Goal: Communication & Community: Participate in discussion

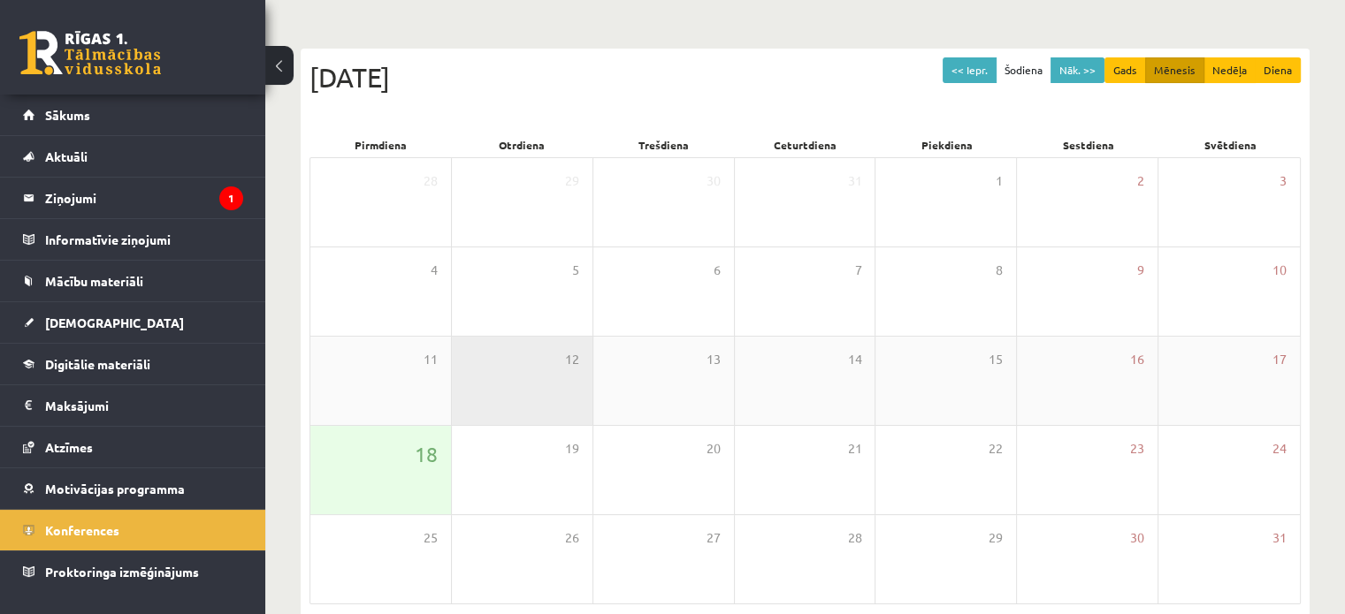
scroll to position [52, 0]
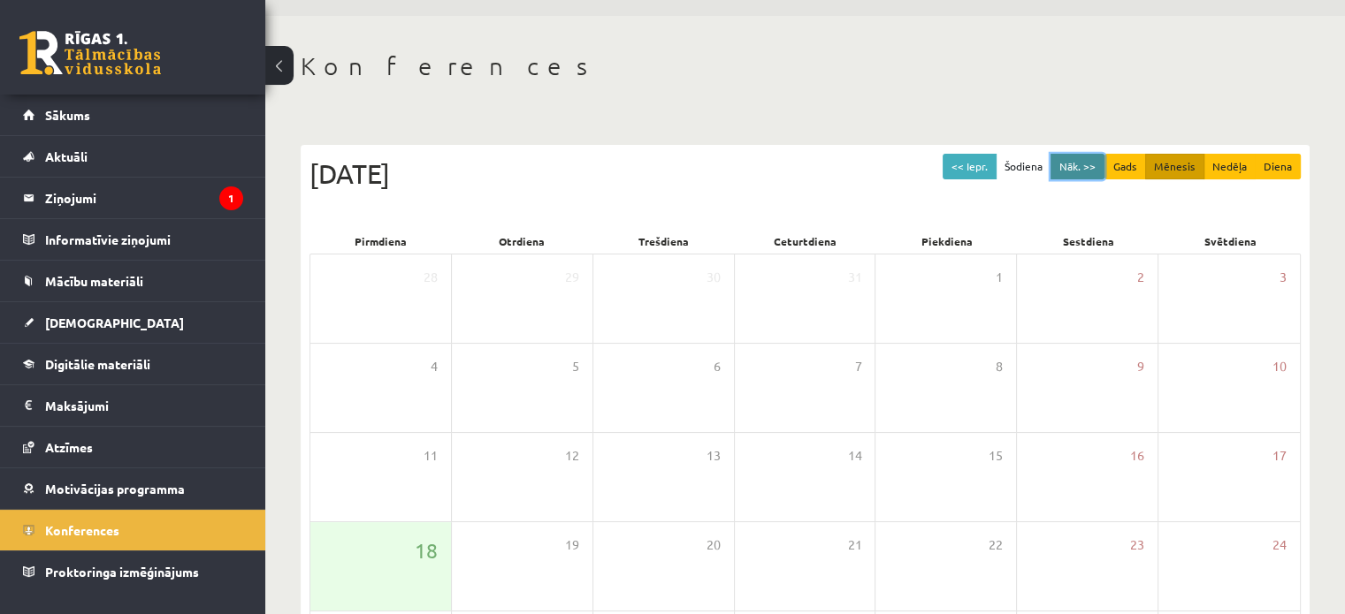
click at [1079, 166] on button "Nāk. >>" at bounding box center [1077, 167] width 54 height 26
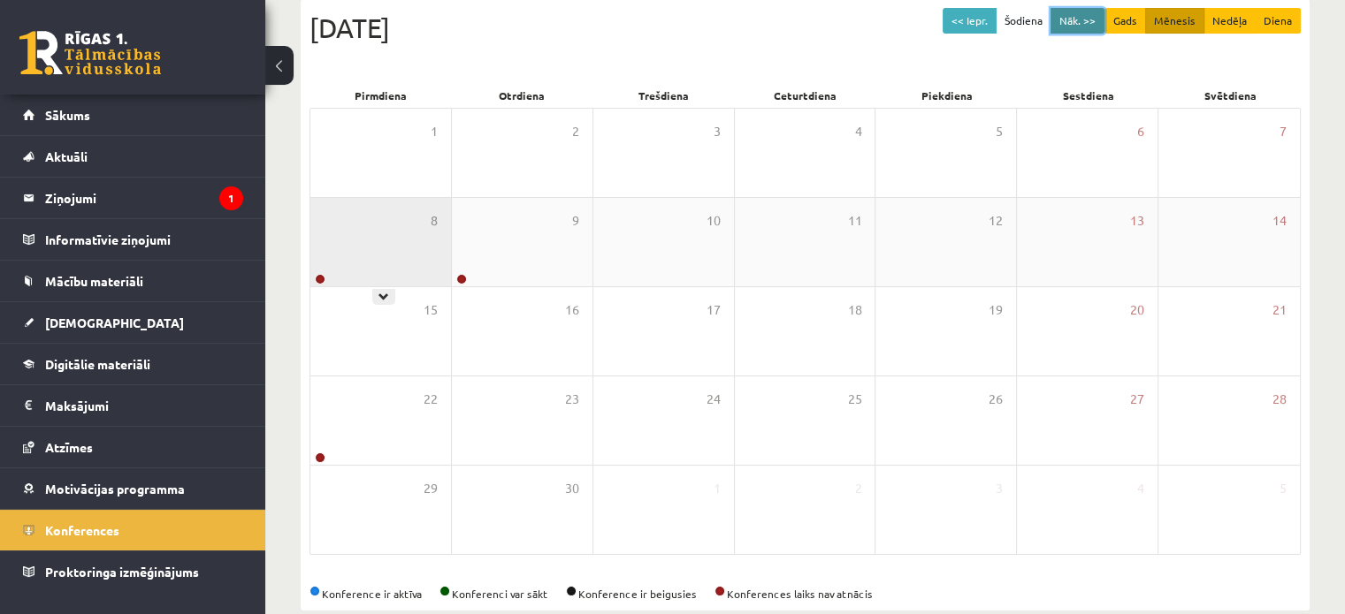
scroll to position [229, 0]
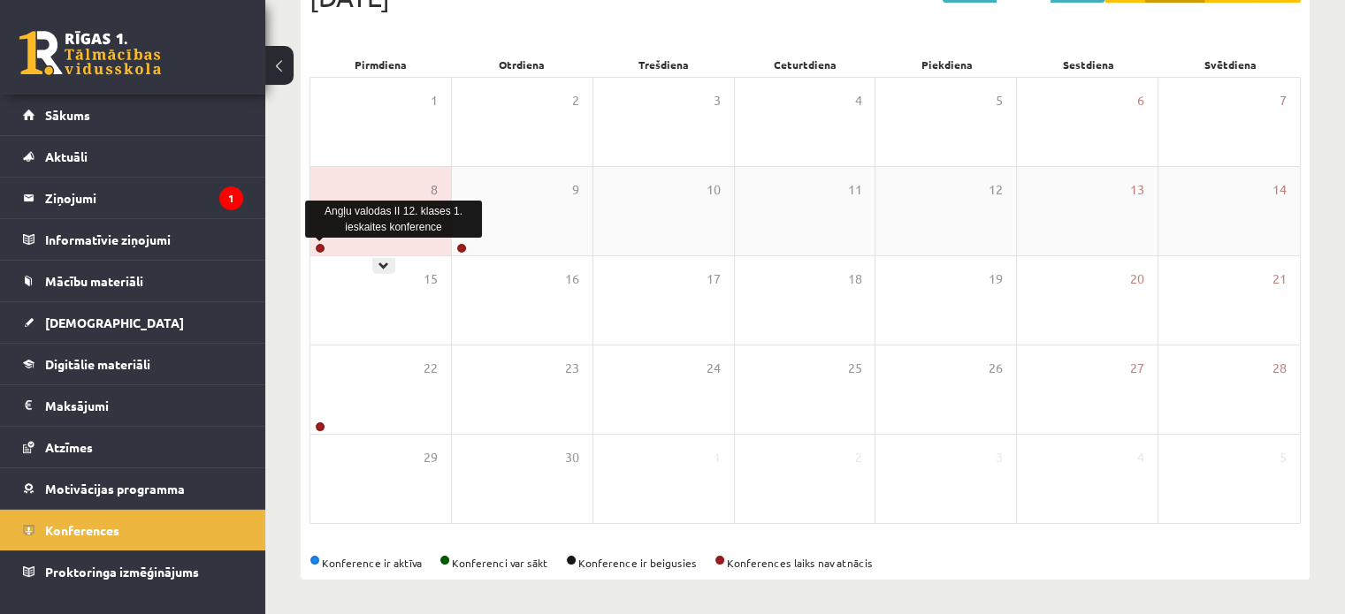
click at [322, 248] on link at bounding box center [320, 248] width 11 height 11
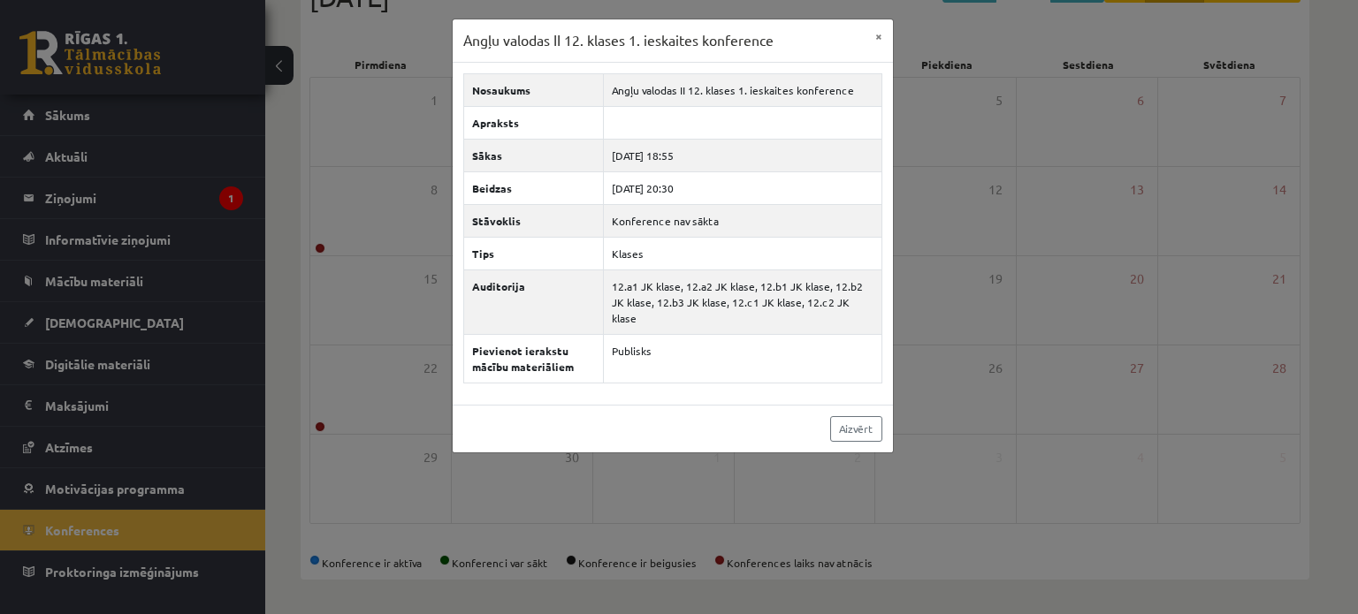
click at [372, 170] on div "Angļu valodas II 12. klases 1. ieskaites konference × Nosaukums Angļu valodas I…" at bounding box center [679, 307] width 1358 height 614
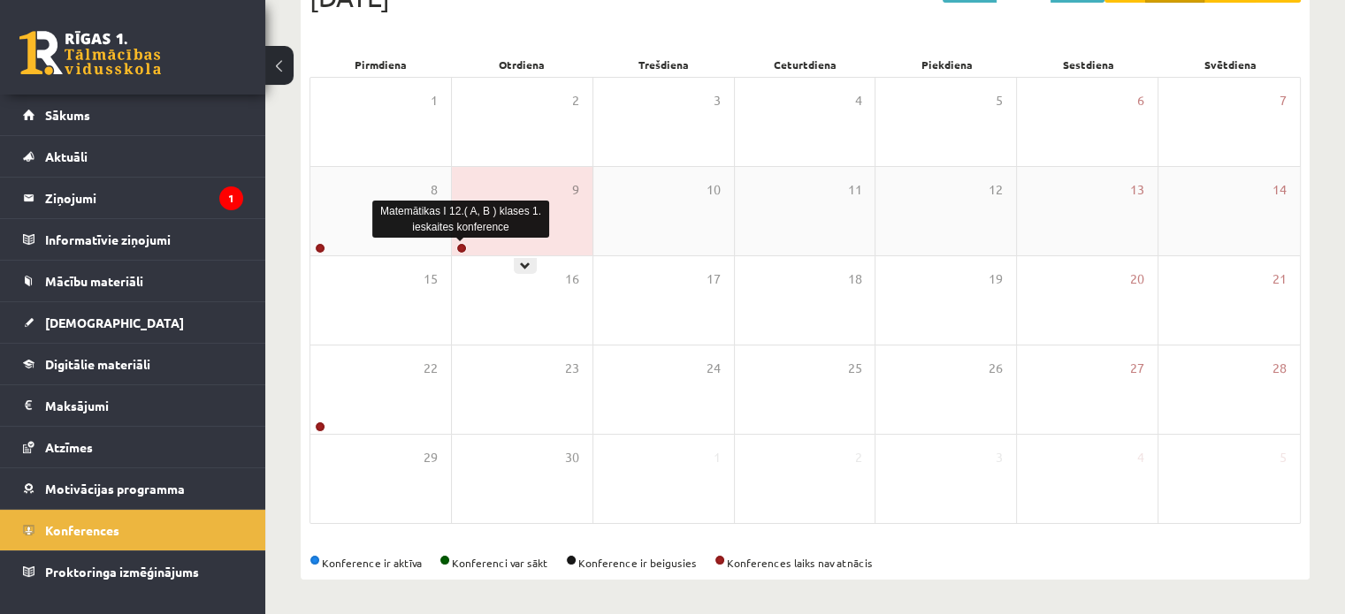
click at [462, 246] on link at bounding box center [461, 248] width 11 height 11
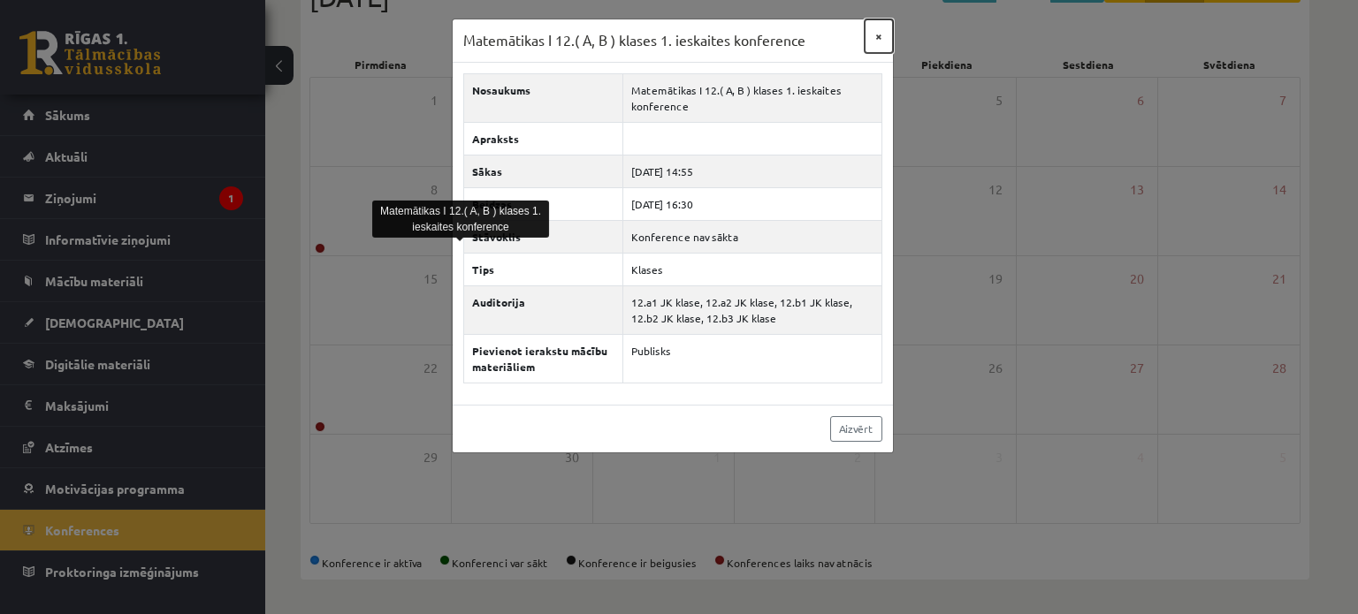
click at [881, 43] on button "×" at bounding box center [879, 36] width 28 height 34
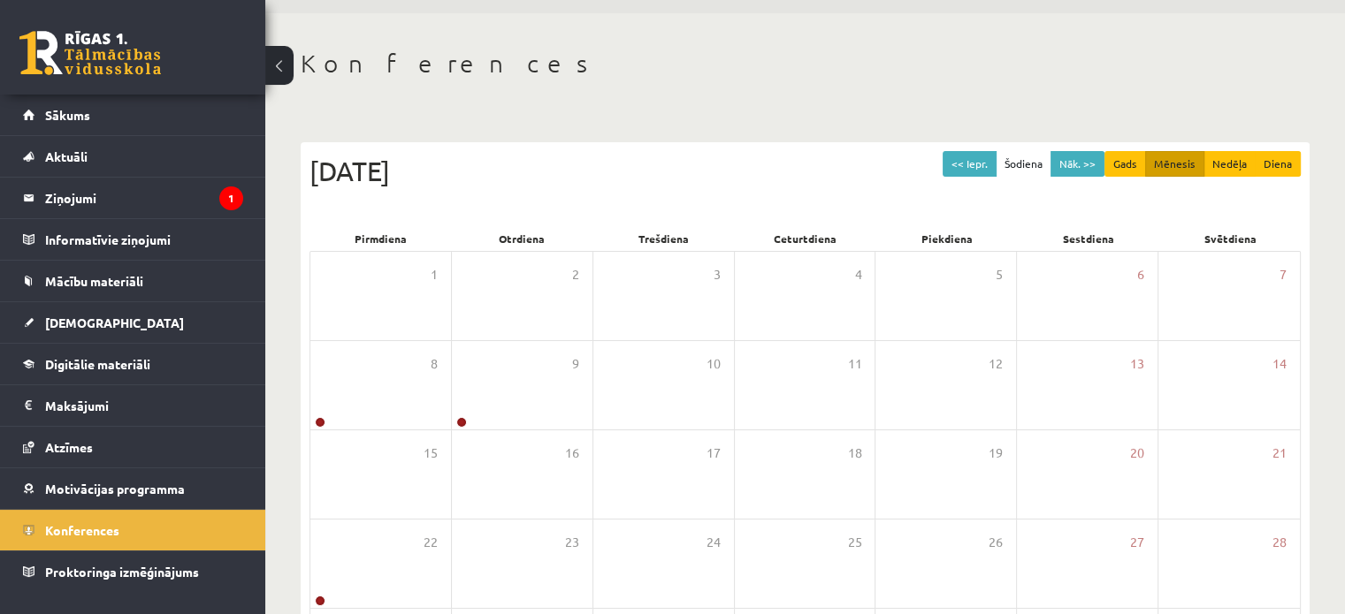
scroll to position [52, 0]
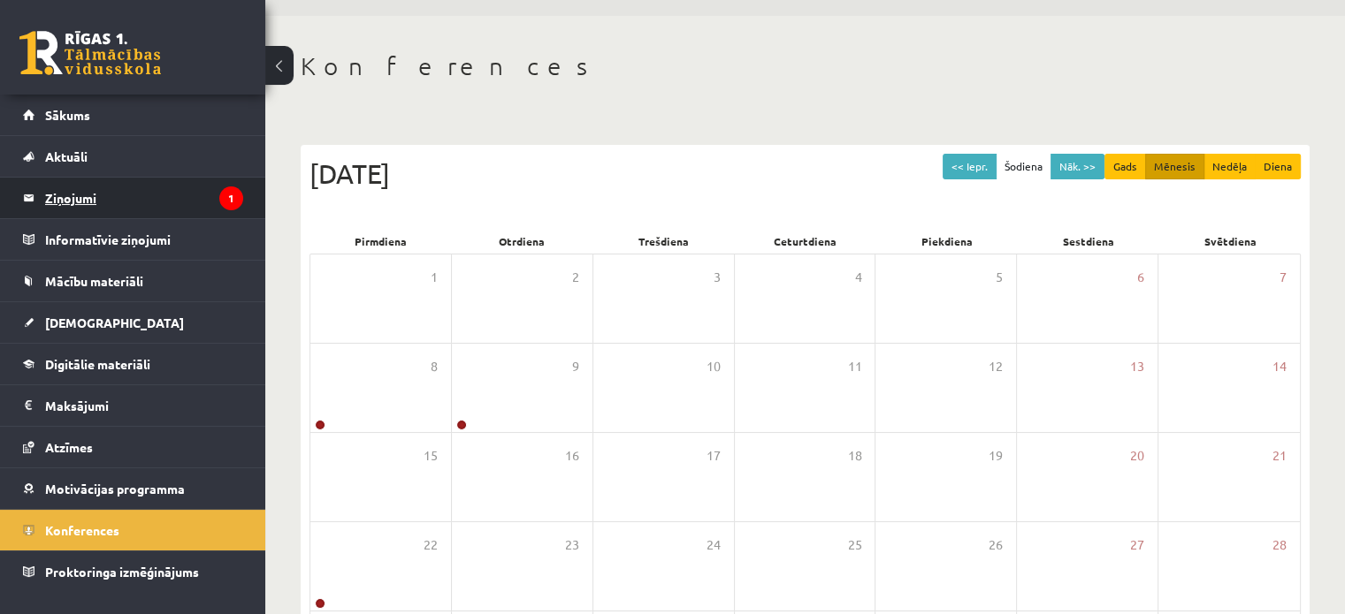
click at [210, 179] on legend "Ziņojumi 1" at bounding box center [144, 198] width 198 height 41
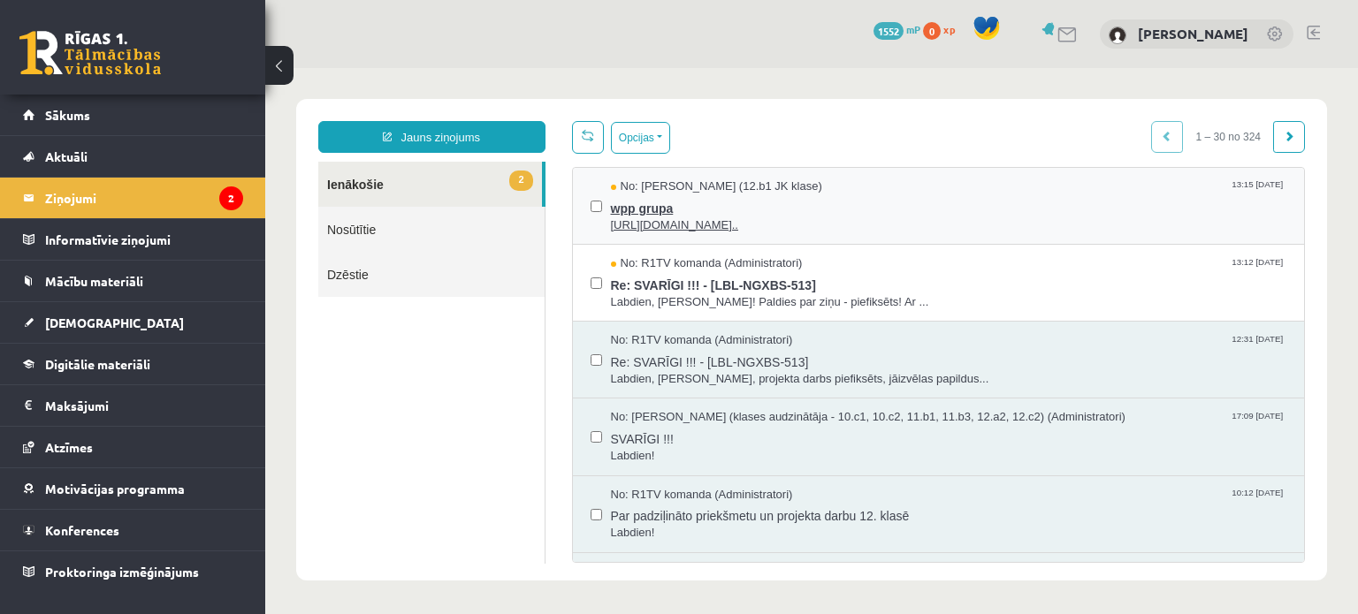
click at [757, 202] on span "wpp grupa" at bounding box center [949, 206] width 676 height 22
click at [903, 274] on span "Re: SVARĪGI !!! - [LBL-NGXBS-513]" at bounding box center [949, 283] width 676 height 22
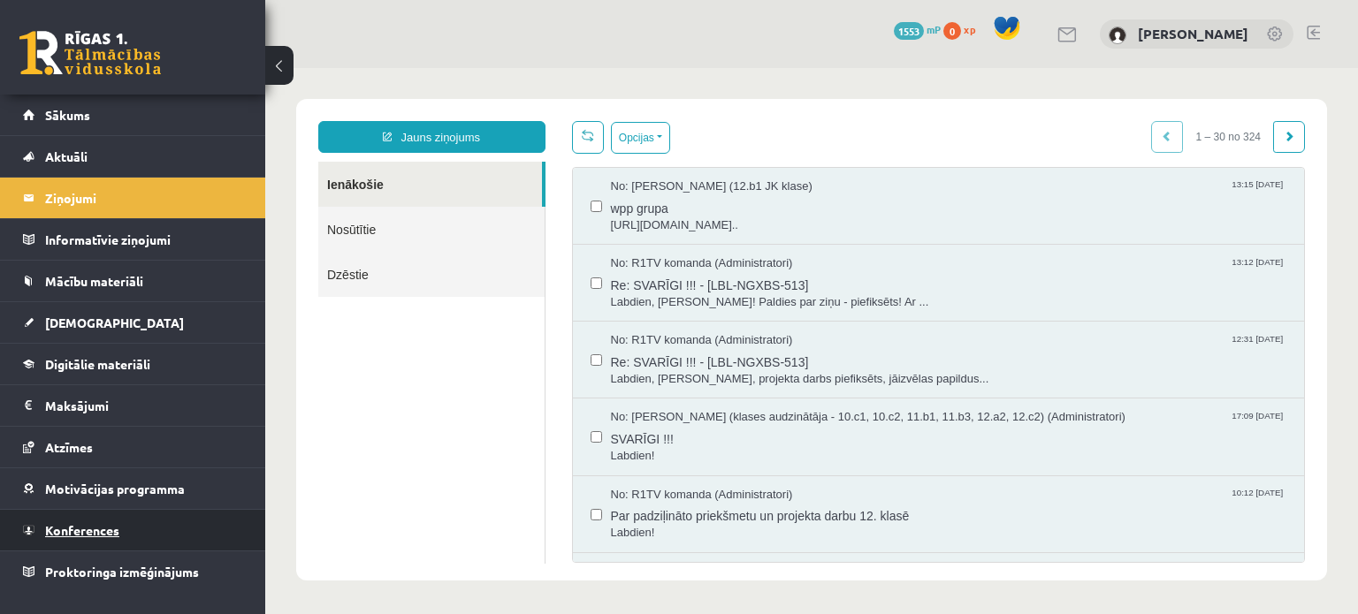
click at [124, 525] on link "Konferences" at bounding box center [133, 530] width 220 height 41
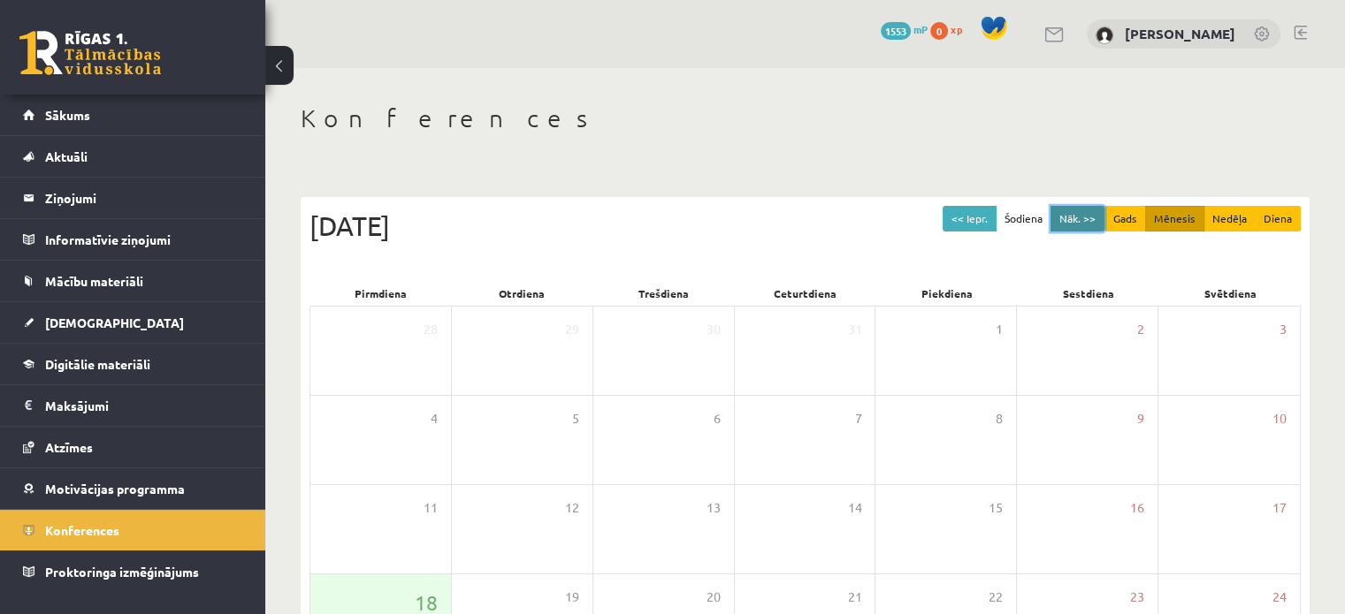
click at [1071, 211] on button "Nāk. >>" at bounding box center [1077, 219] width 54 height 26
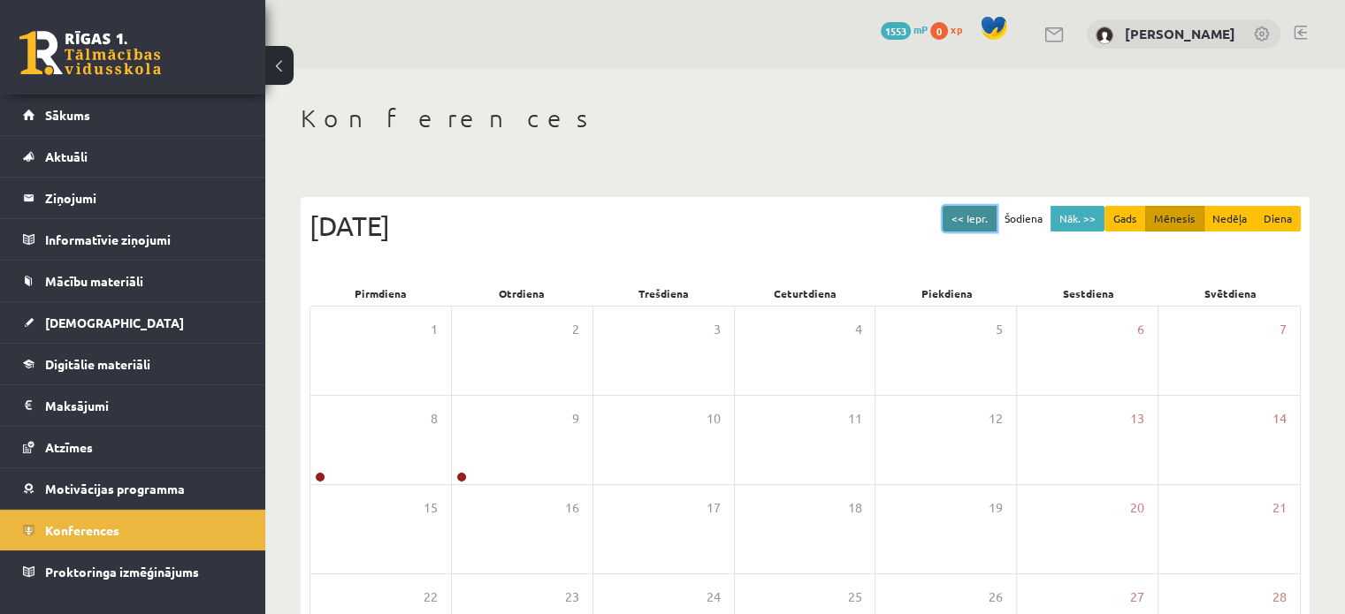
click at [995, 220] on button "<< Iepr." at bounding box center [969, 219] width 54 height 26
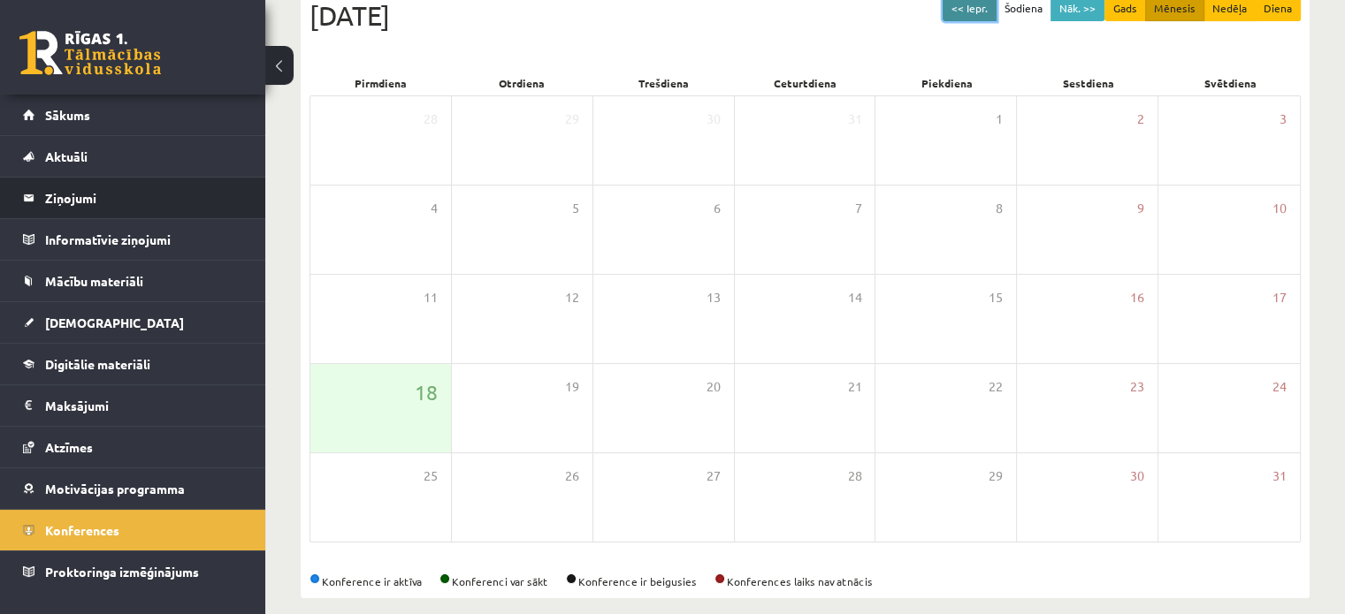
scroll to position [229, 0]
